Goal: Task Accomplishment & Management: Use online tool/utility

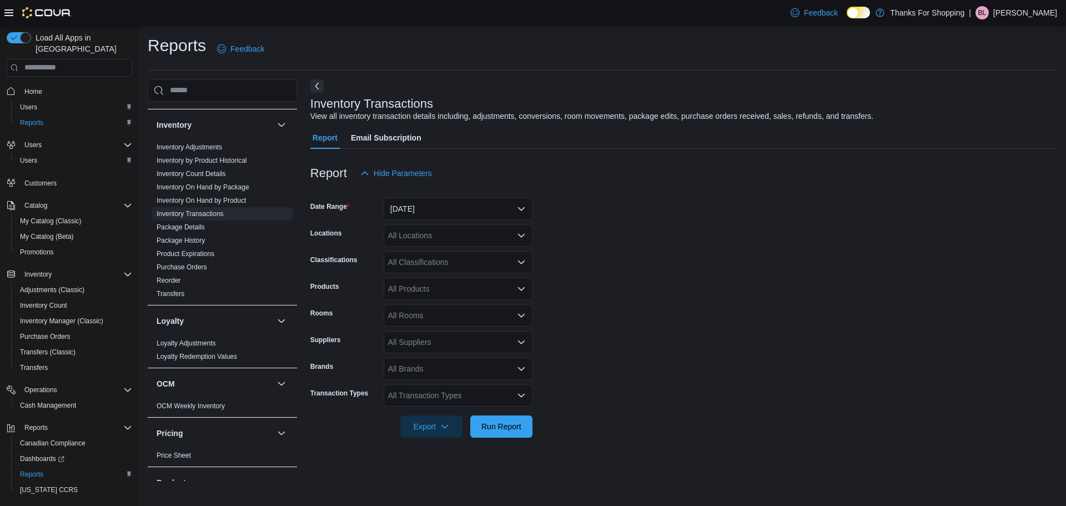
scroll to position [333, 0]
click at [215, 195] on link "Inventory On Hand by Product" at bounding box center [201, 196] width 89 height 8
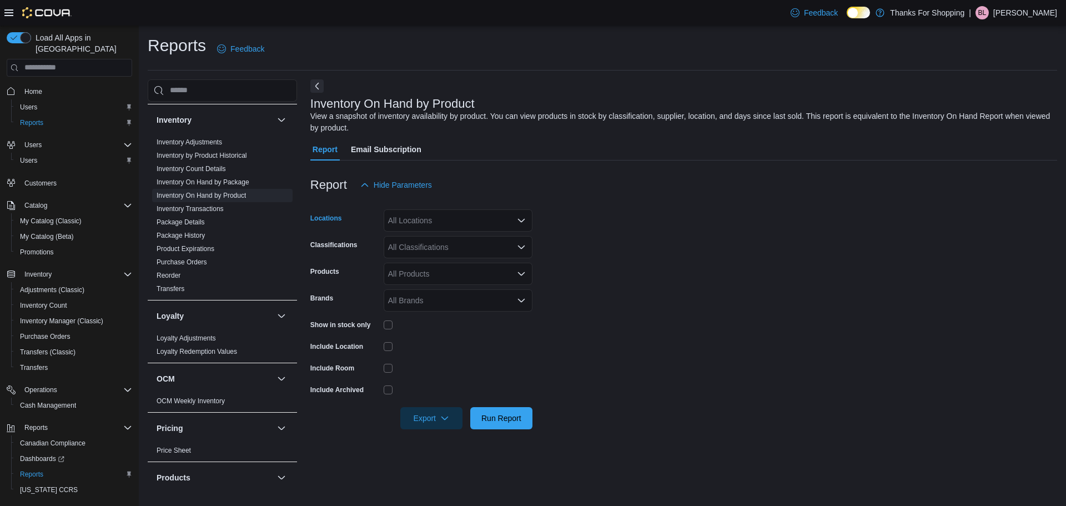
click at [420, 217] on div "All Locations" at bounding box center [458, 220] width 149 height 22
click at [428, 246] on span "Acre 21" at bounding box center [426, 249] width 27 height 11
click at [660, 248] on form "Locations Acre 21 Classifications All Classifications Products All Products Bra…" at bounding box center [683, 312] width 747 height 233
click at [481, 252] on div "All Classifications" at bounding box center [458, 247] width 149 height 22
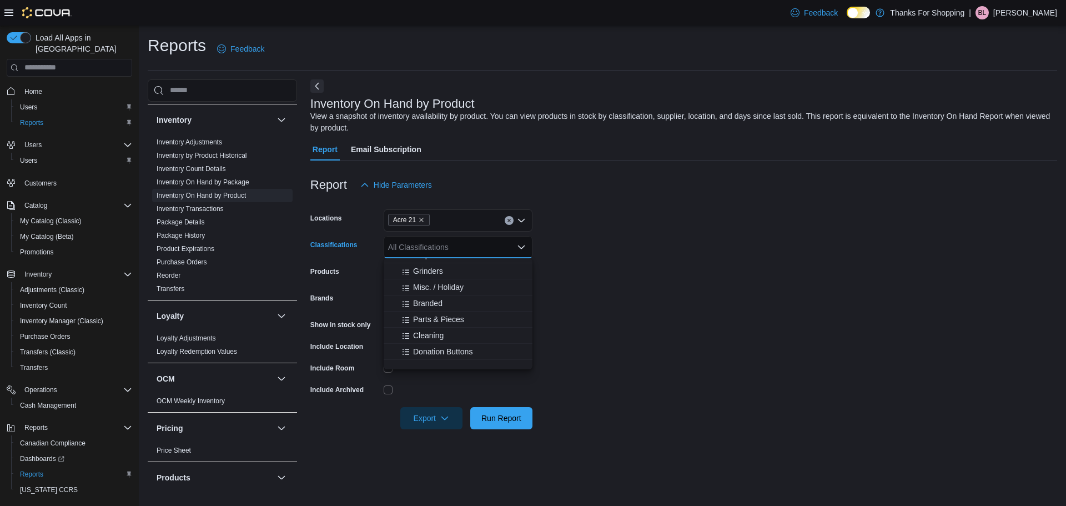
scroll to position [333, 0]
click at [425, 305] on span "Bulk Flower" at bounding box center [428, 303] width 41 height 11
click at [436, 318] on button "Whole Flower" at bounding box center [458, 313] width 149 height 16
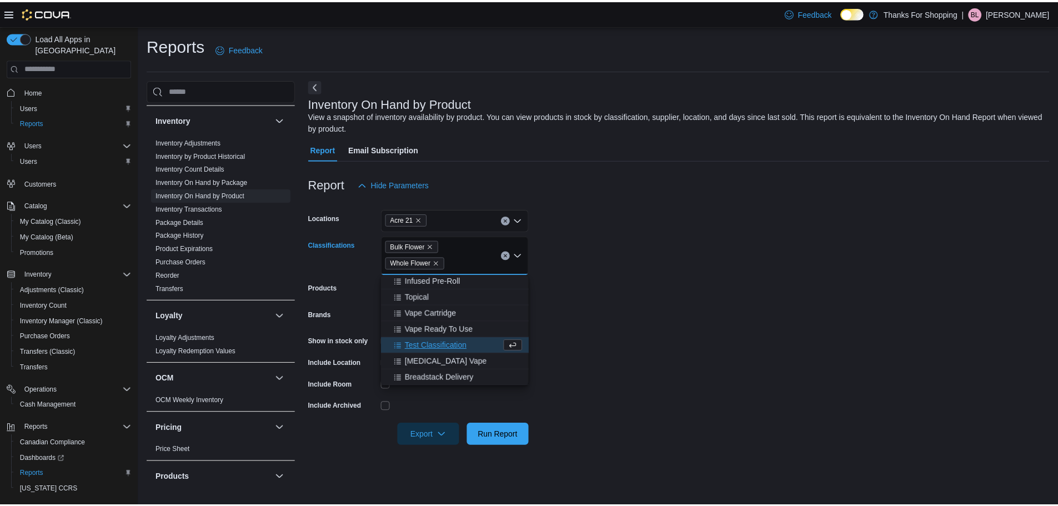
scroll to position [501, 0]
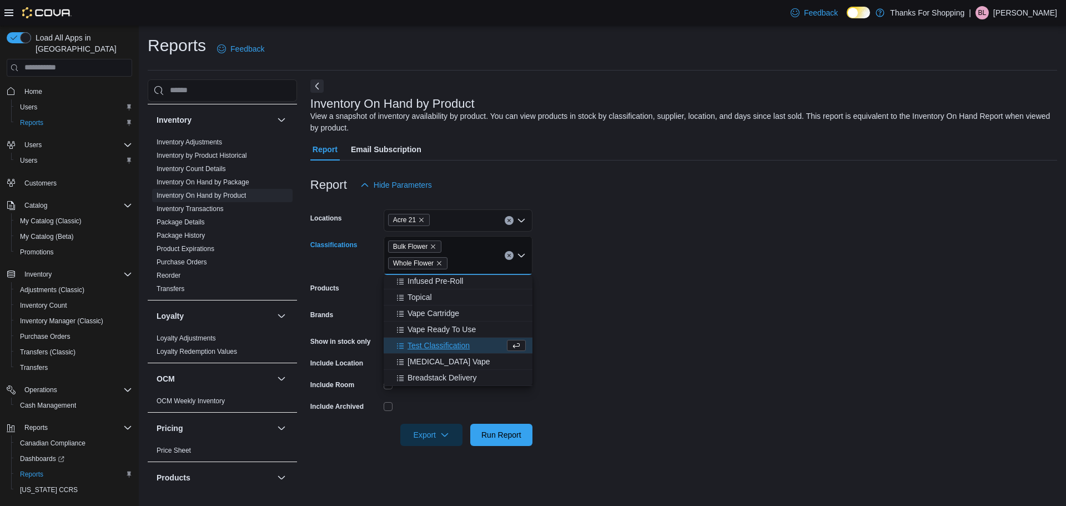
click at [626, 303] on form "Locations Acre 21 Classifications Bulk Flower Whole Flower Combo box. Selected.…" at bounding box center [683, 321] width 747 height 250
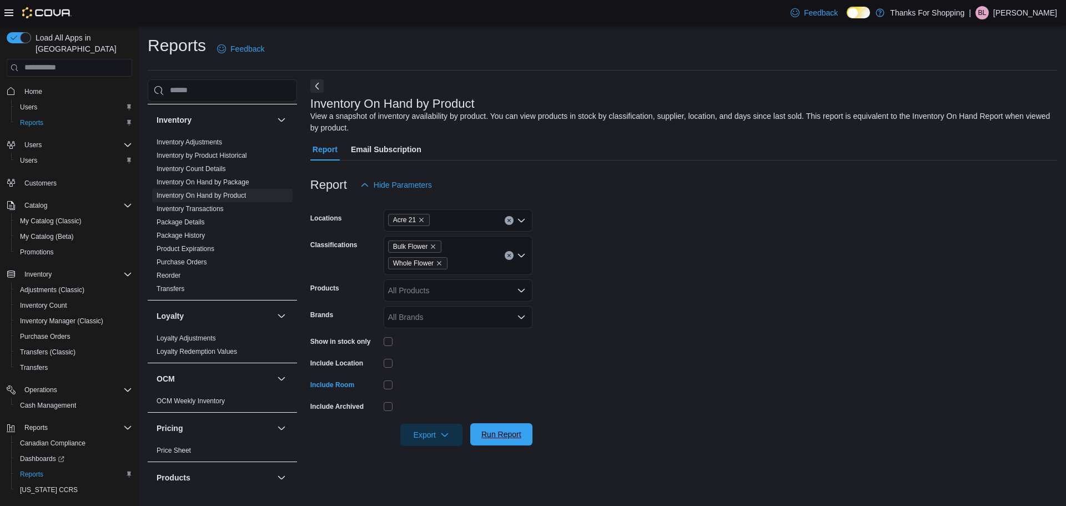
click at [506, 437] on span "Run Report" at bounding box center [501, 434] width 40 height 11
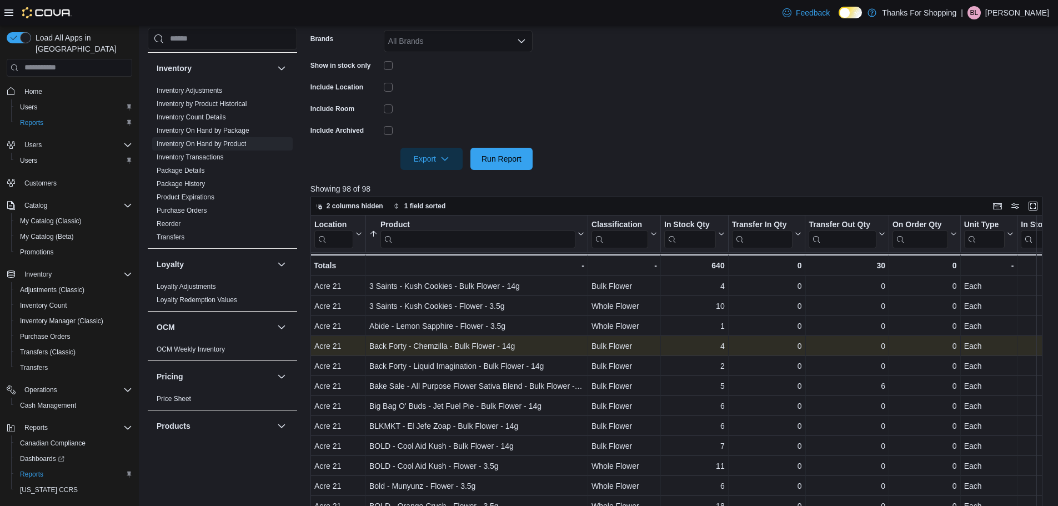
scroll to position [278, 0]
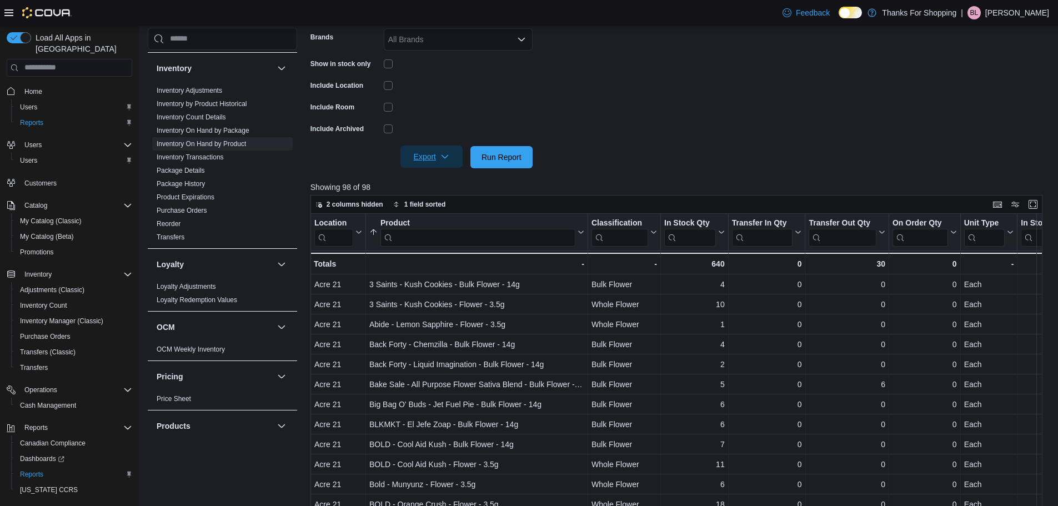
click at [436, 154] on span "Export" at bounding box center [431, 156] width 49 height 22
click at [432, 178] on span "Export to Excel" at bounding box center [433, 179] width 50 height 9
